Goal: Navigation & Orientation: Find specific page/section

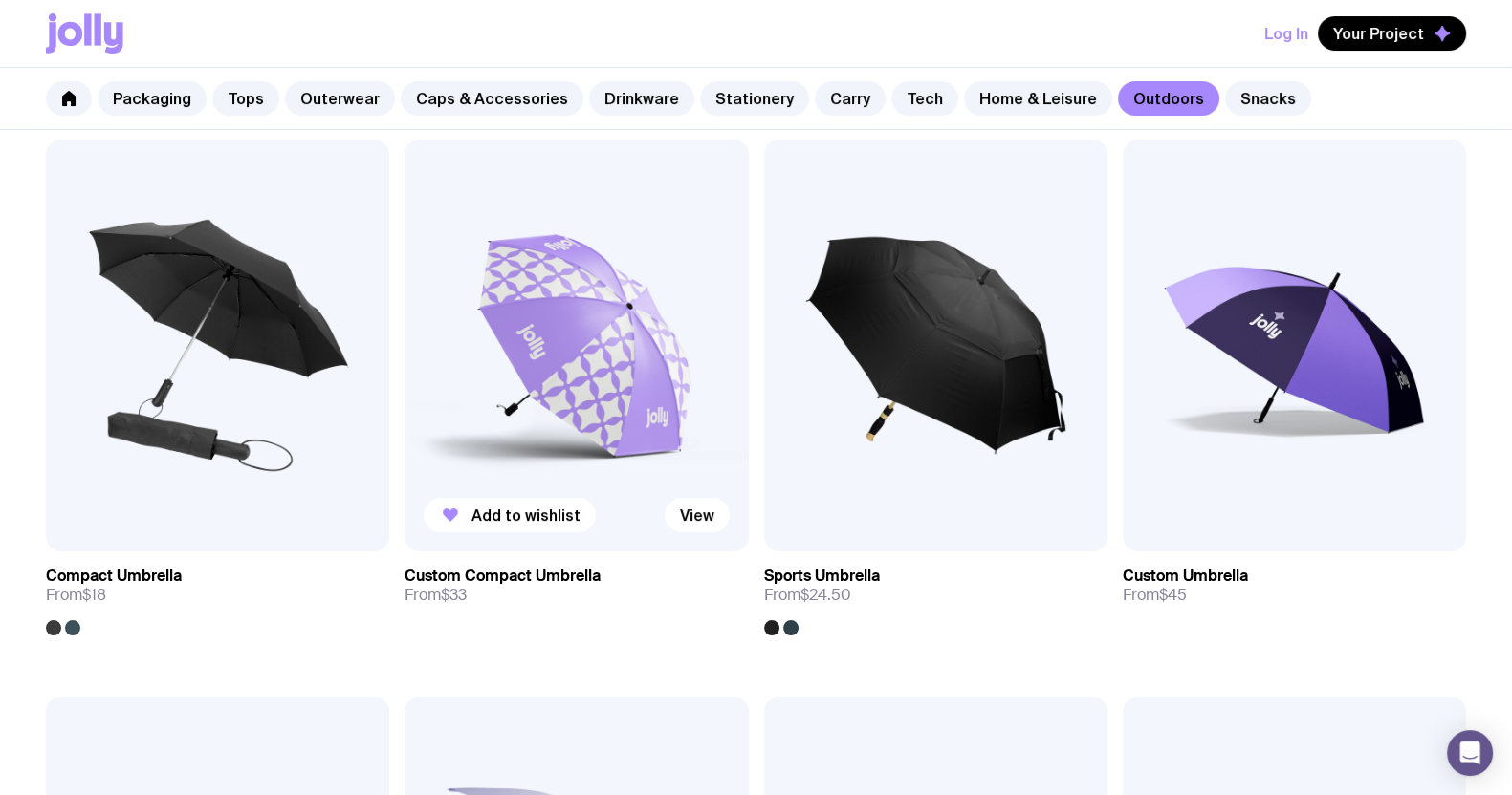
click at [580, 342] on img at bounding box center [576, 345] width 343 height 412
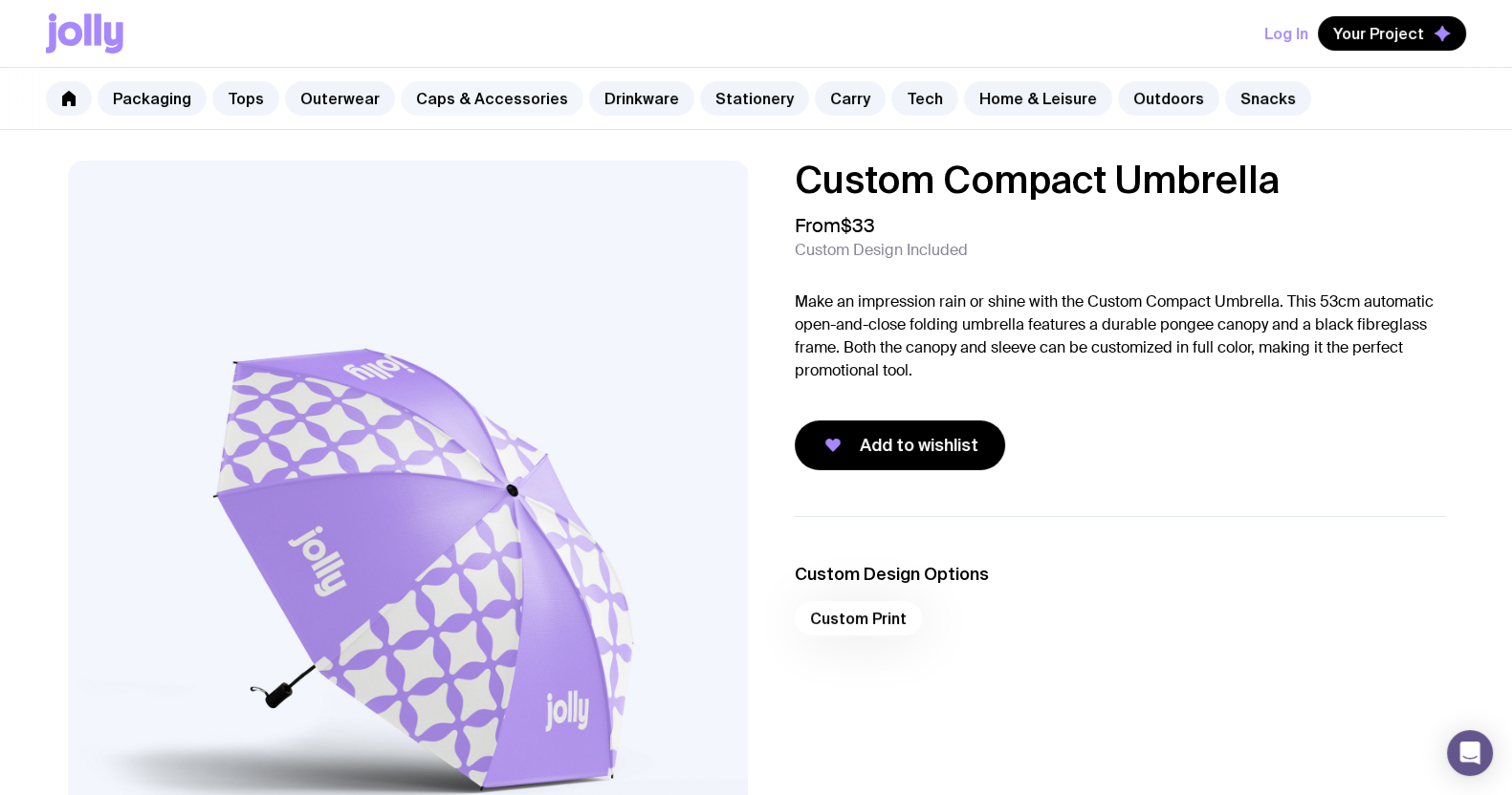
click at [445, 98] on link "Caps & Accessories" at bounding box center [491, 97] width 182 height 34
click at [490, 88] on link "Caps & Accessories" at bounding box center [491, 97] width 182 height 34
click at [365, 110] on link "Outerwear" at bounding box center [339, 97] width 110 height 34
click at [434, 107] on link "Caps & Accessories" at bounding box center [491, 97] width 182 height 34
